Goal: Task Accomplishment & Management: Use online tool/utility

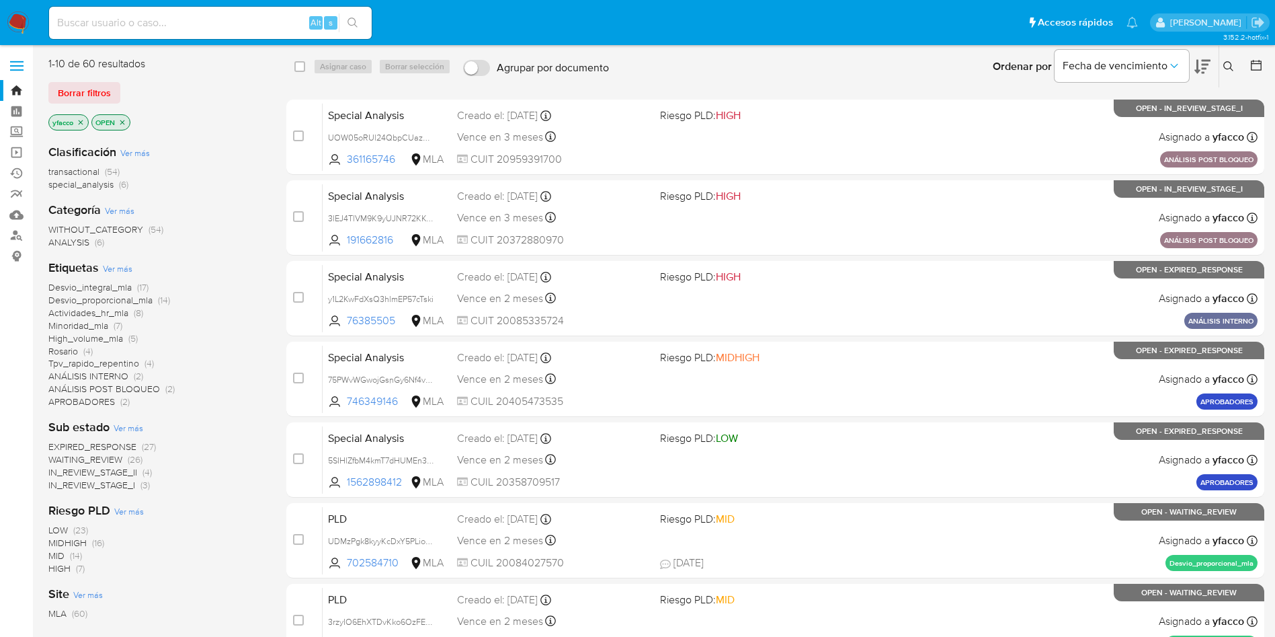
click at [196, 27] on input at bounding box center [210, 22] width 323 height 17
click at [1229, 65] on icon at bounding box center [1228, 66] width 11 height 11
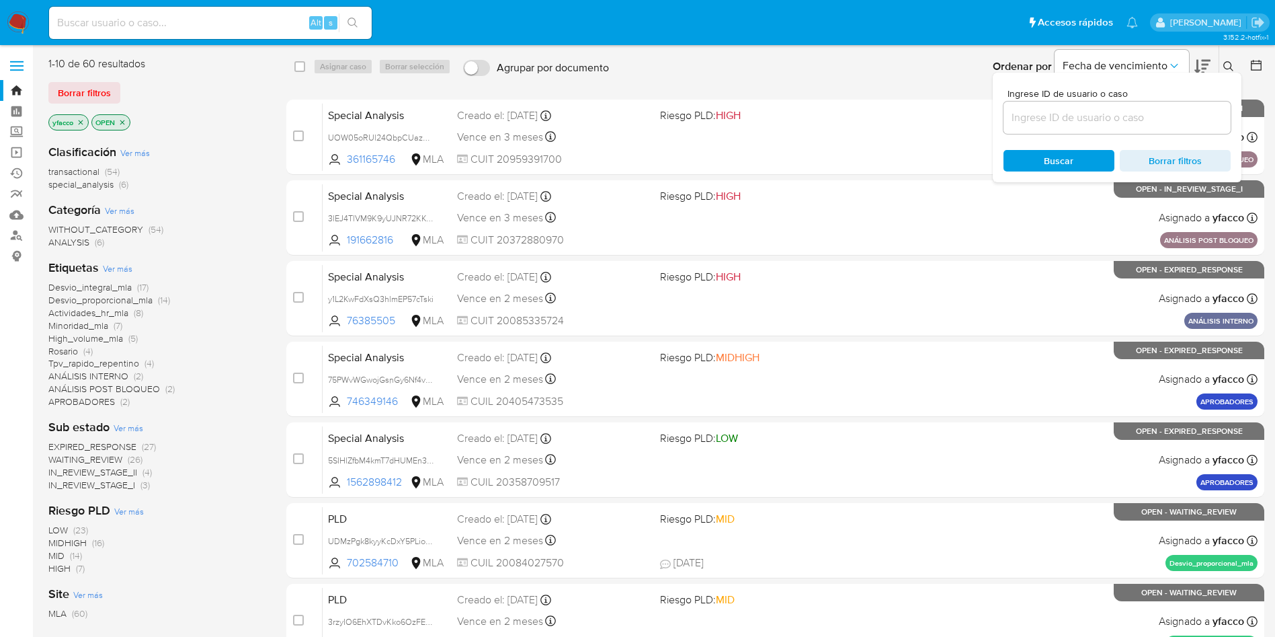
click at [1087, 123] on input at bounding box center [1117, 117] width 227 height 17
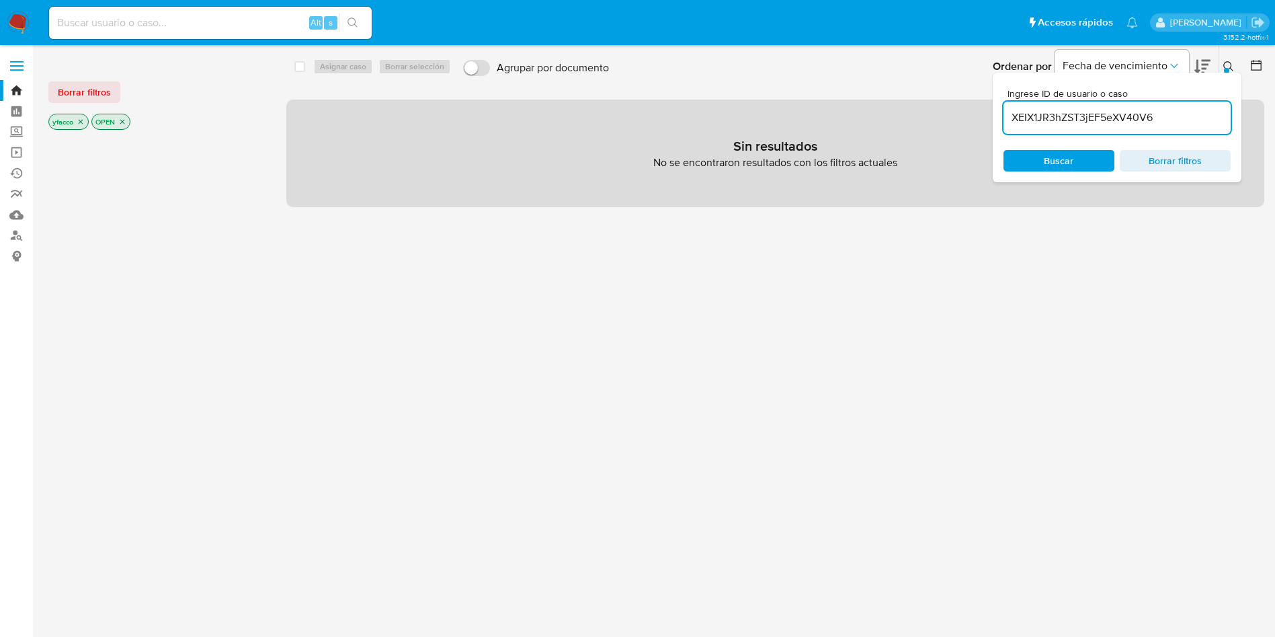
click at [1182, 124] on input "XEIX1JR3hZST3jEF5eXV40V6" at bounding box center [1117, 117] width 227 height 17
type input "XEIX1JR3hZST3jEF5eXV40V6"
click at [99, 96] on span "Borrar filtros" at bounding box center [84, 92] width 53 height 19
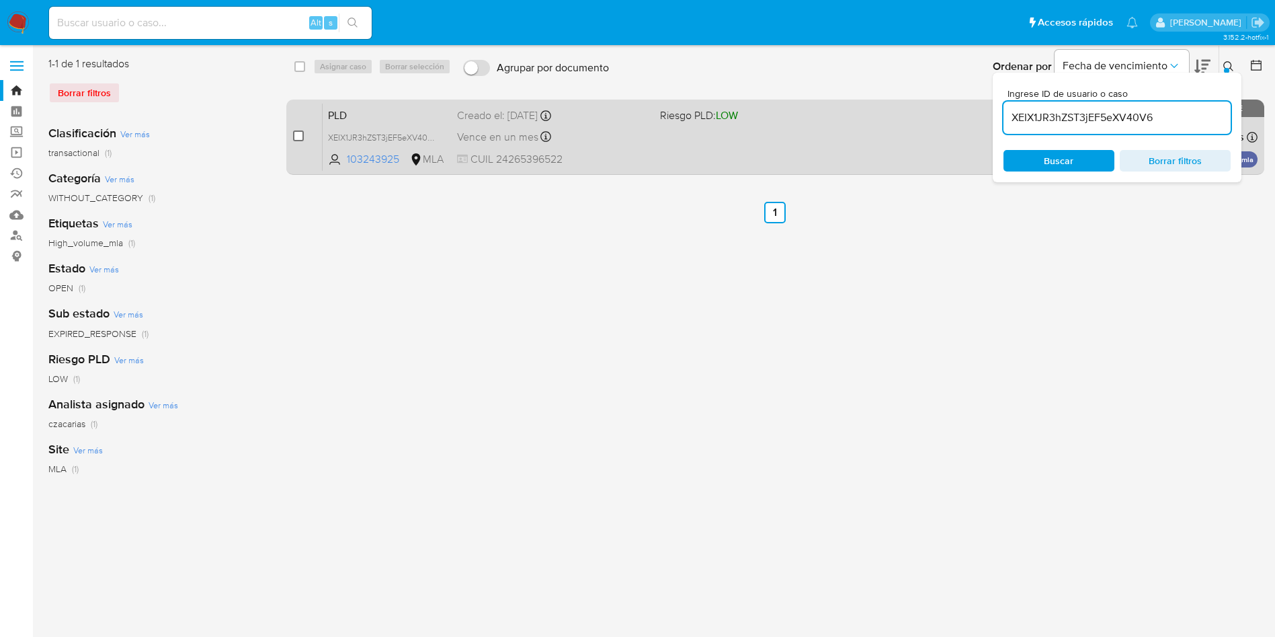
click at [300, 140] on input "checkbox" at bounding box center [298, 135] width 11 height 11
checkbox input "true"
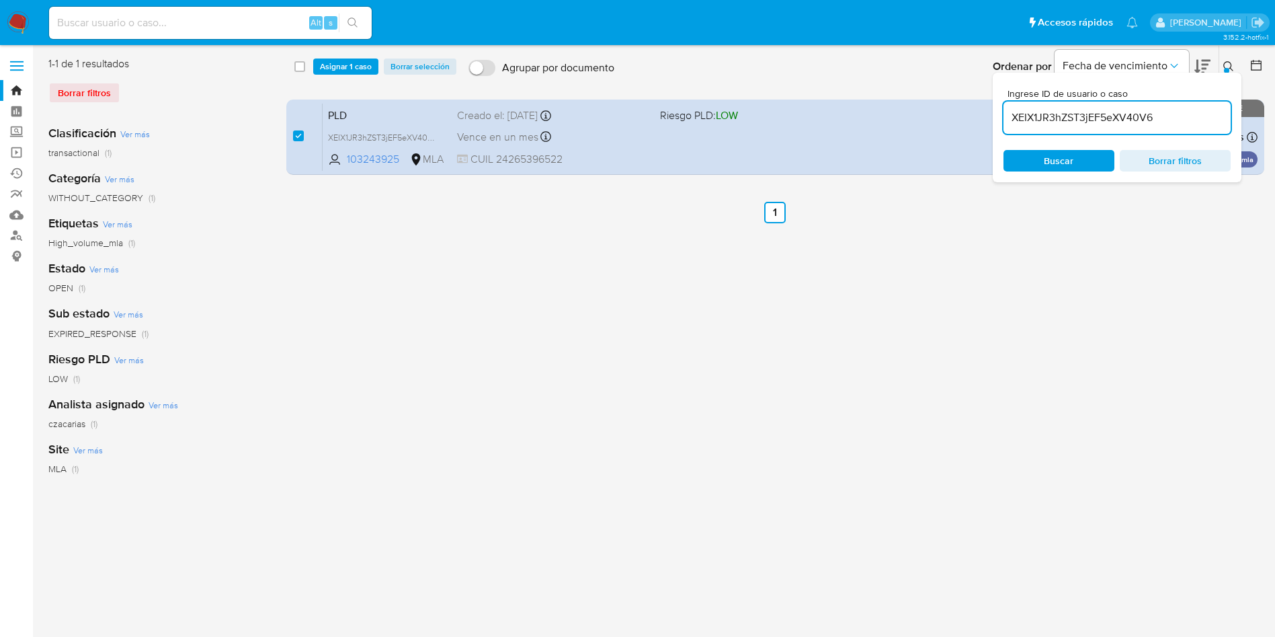
click at [328, 83] on div "select-all-cases-checkbox Asignar 1 caso Borrar selección Agrupar por documento…" at bounding box center [775, 67] width 979 height 42
click at [334, 73] on span "Asignar 1 caso" at bounding box center [346, 66] width 52 height 13
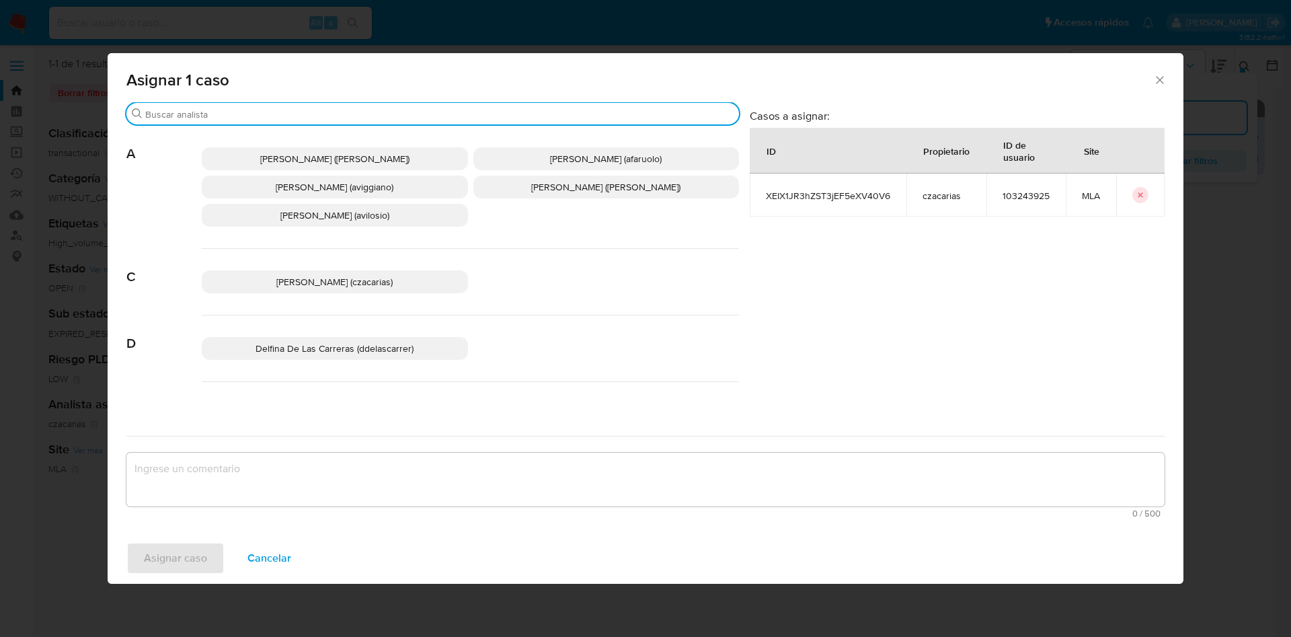
click at [233, 116] on input "Buscar" at bounding box center [439, 114] width 588 height 12
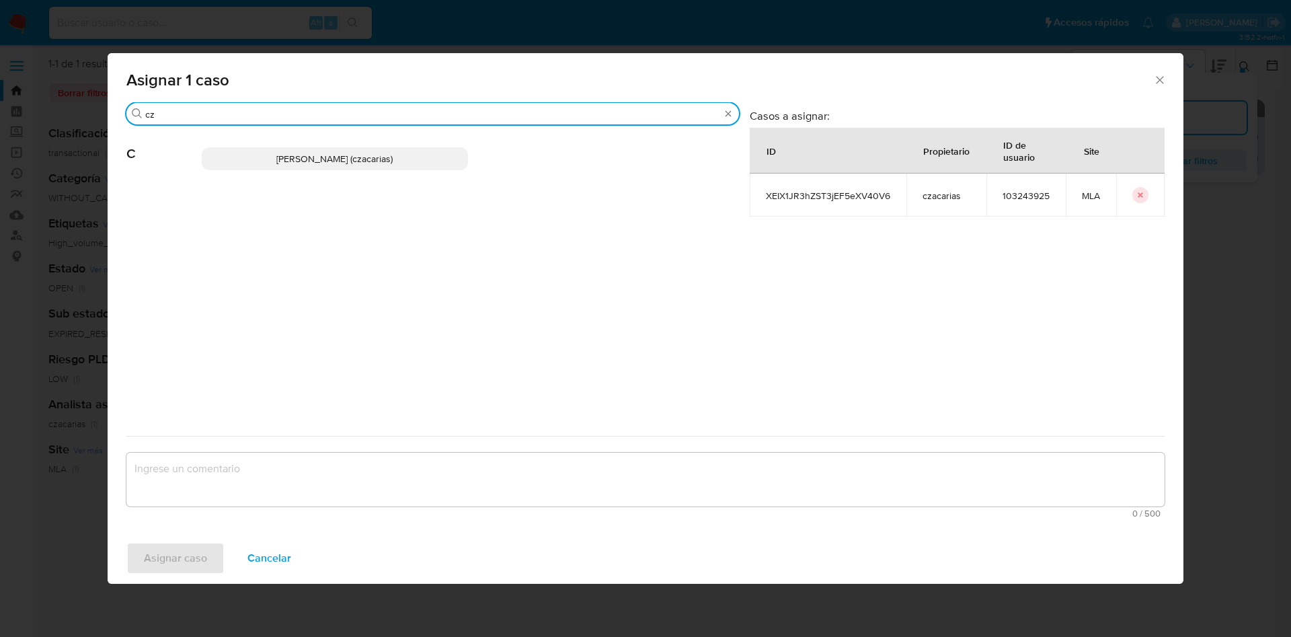
type input "cz"
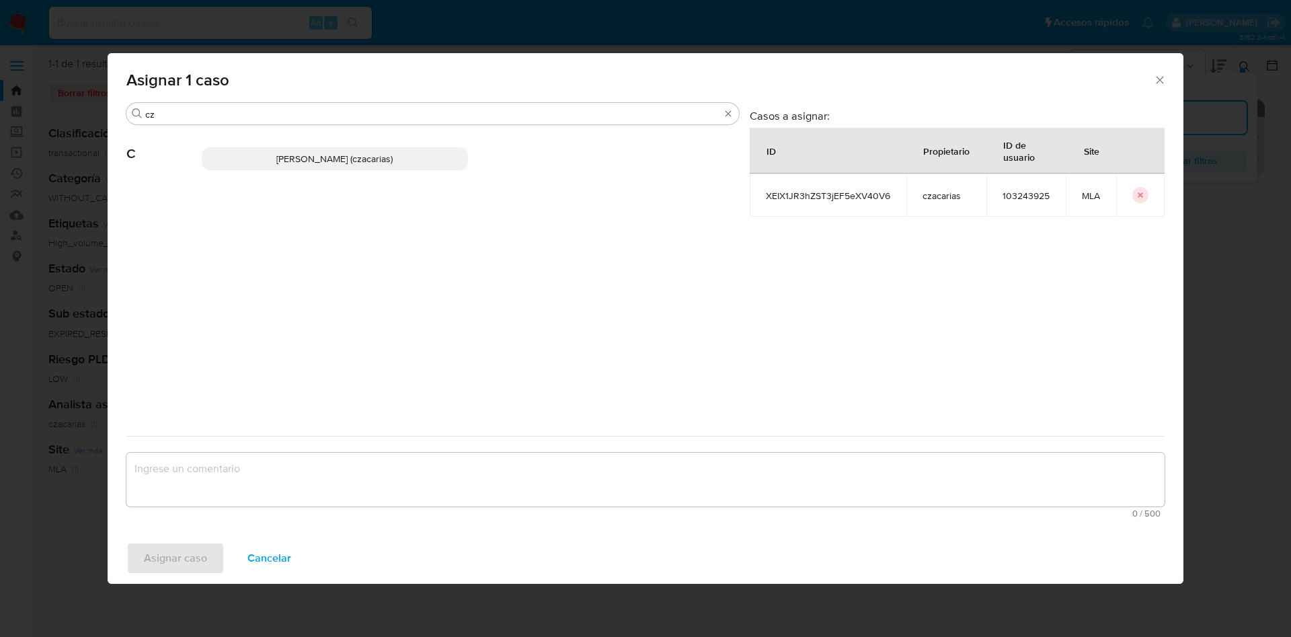
click at [295, 157] on span "[PERSON_NAME] (czacarias)" at bounding box center [334, 158] width 116 height 13
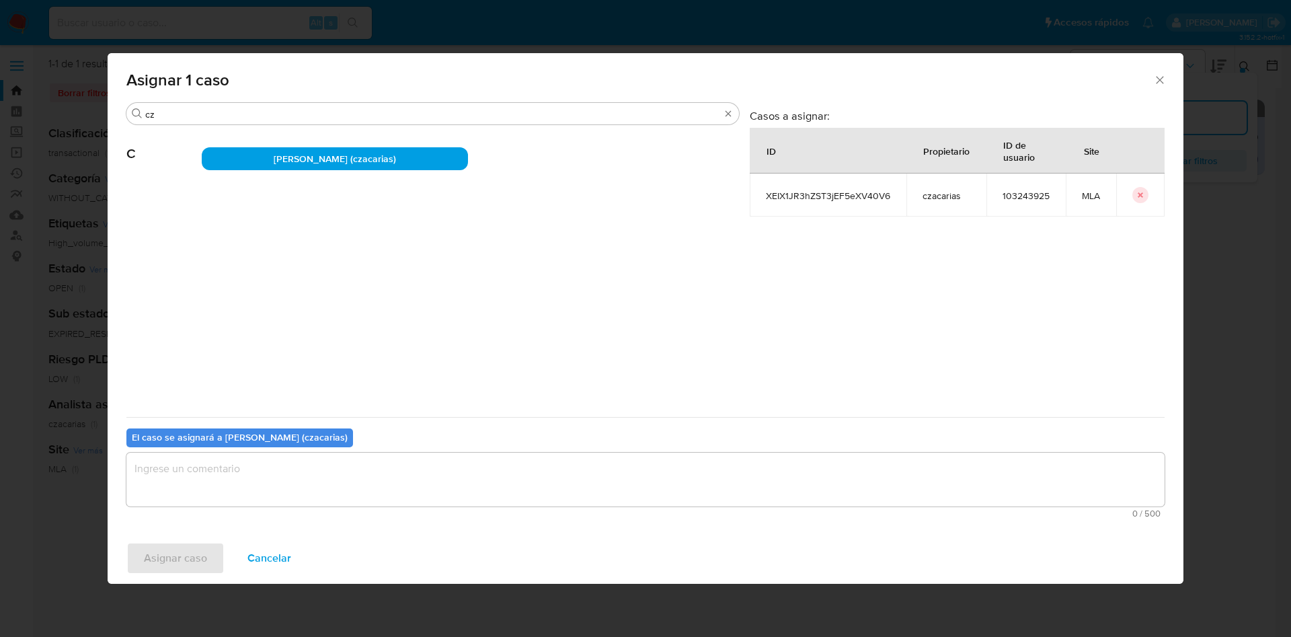
click at [266, 462] on textarea "assign-modal" at bounding box center [645, 479] width 1038 height 54
click at [192, 563] on span "Asignar caso" at bounding box center [175, 558] width 63 height 30
